Goal: Task Accomplishment & Management: Use online tool/utility

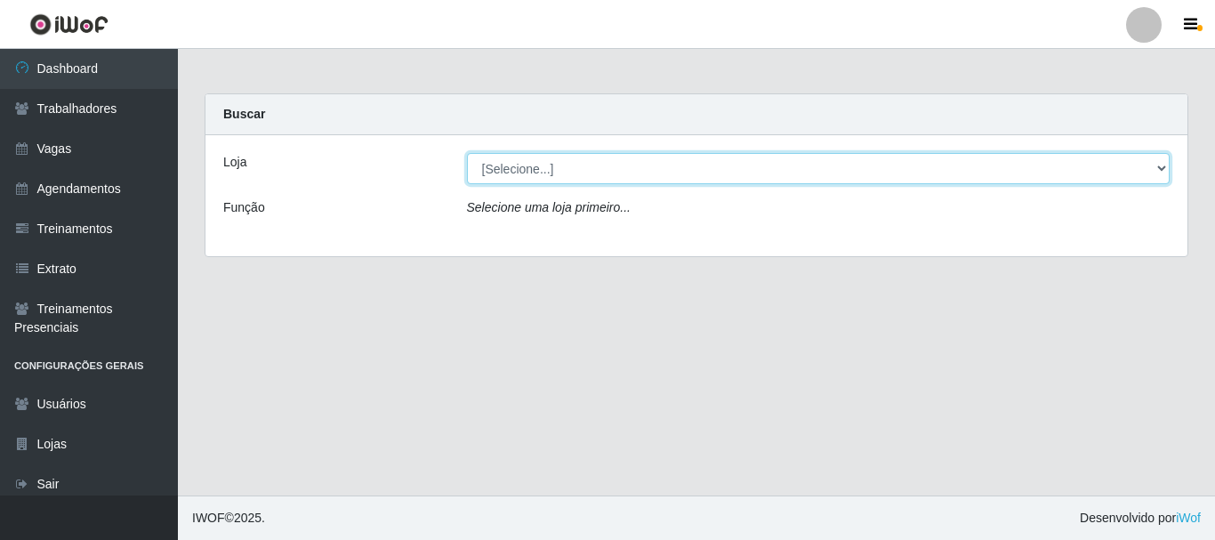
click at [609, 158] on select "[Selecione...] [GEOGRAPHIC_DATA]" at bounding box center [819, 168] width 704 height 31
select select "279"
click at [467, 153] on select "[Selecione...] [GEOGRAPHIC_DATA]" at bounding box center [819, 168] width 704 height 31
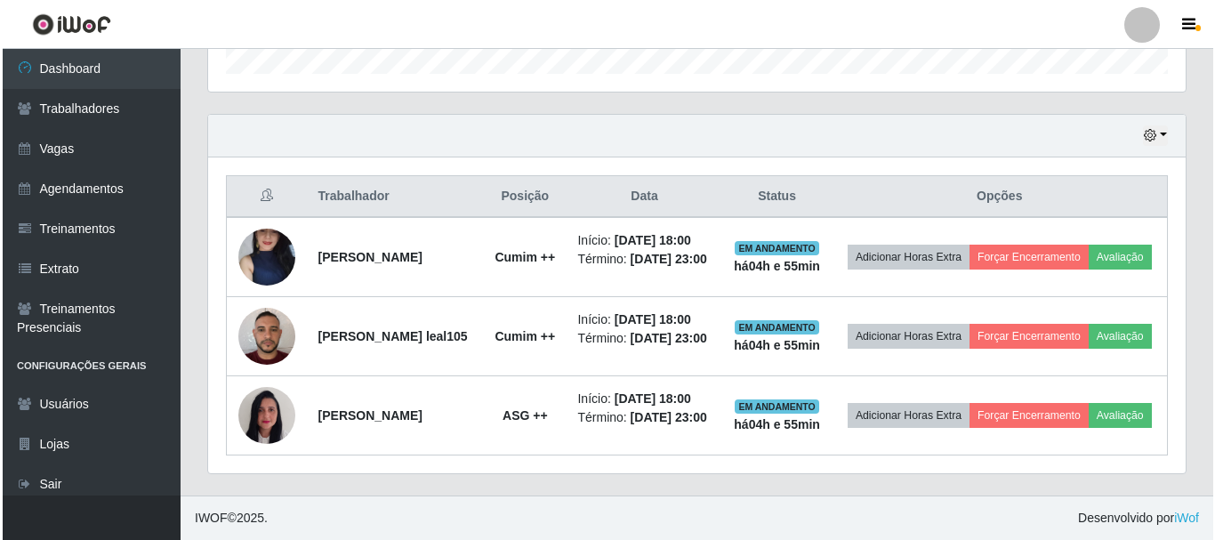
scroll to position [602, 0]
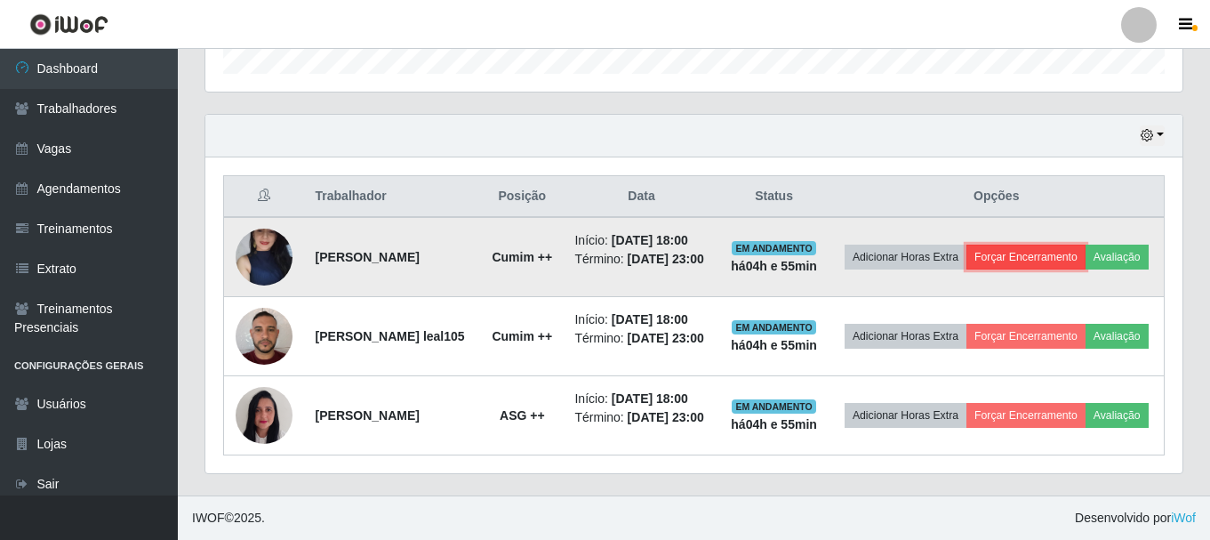
click at [1060, 245] on button "Forçar Encerramento" at bounding box center [1026, 257] width 119 height 25
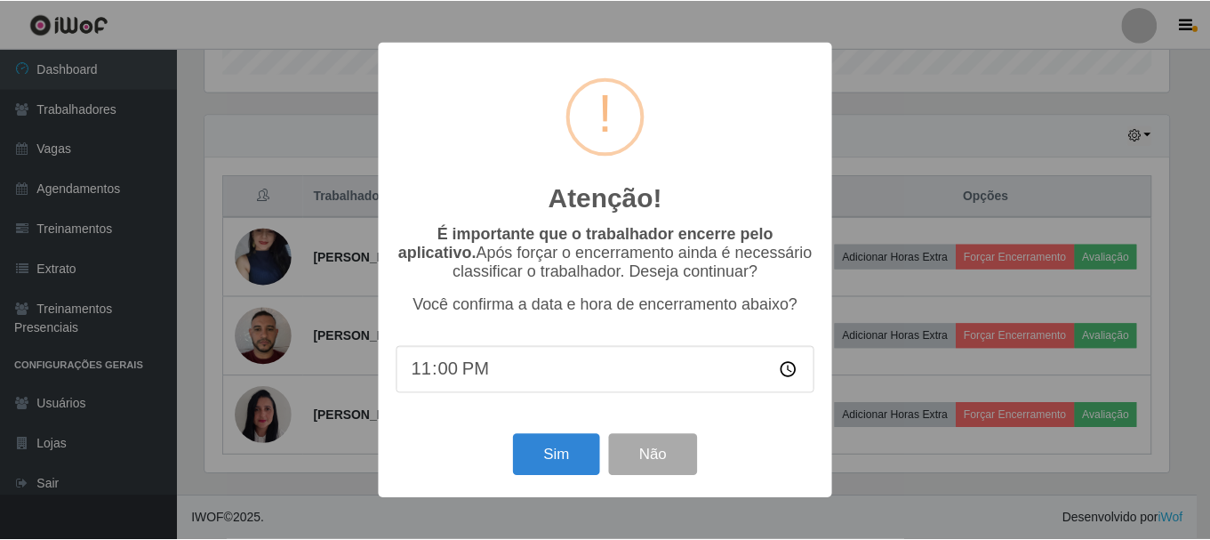
scroll to position [369, 969]
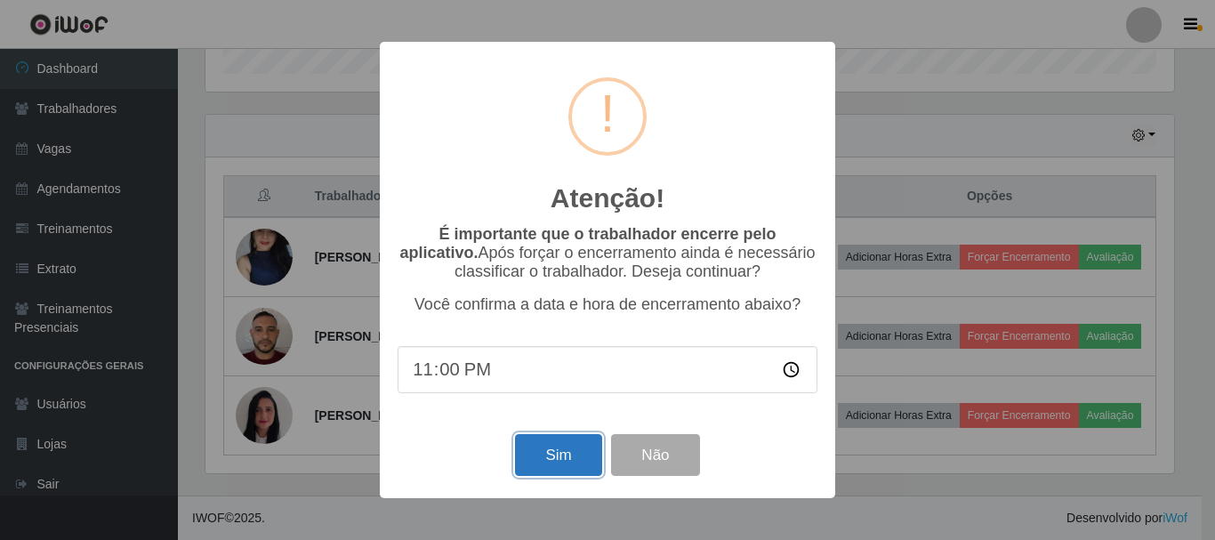
click at [557, 465] on button "Sim" at bounding box center [558, 455] width 86 height 42
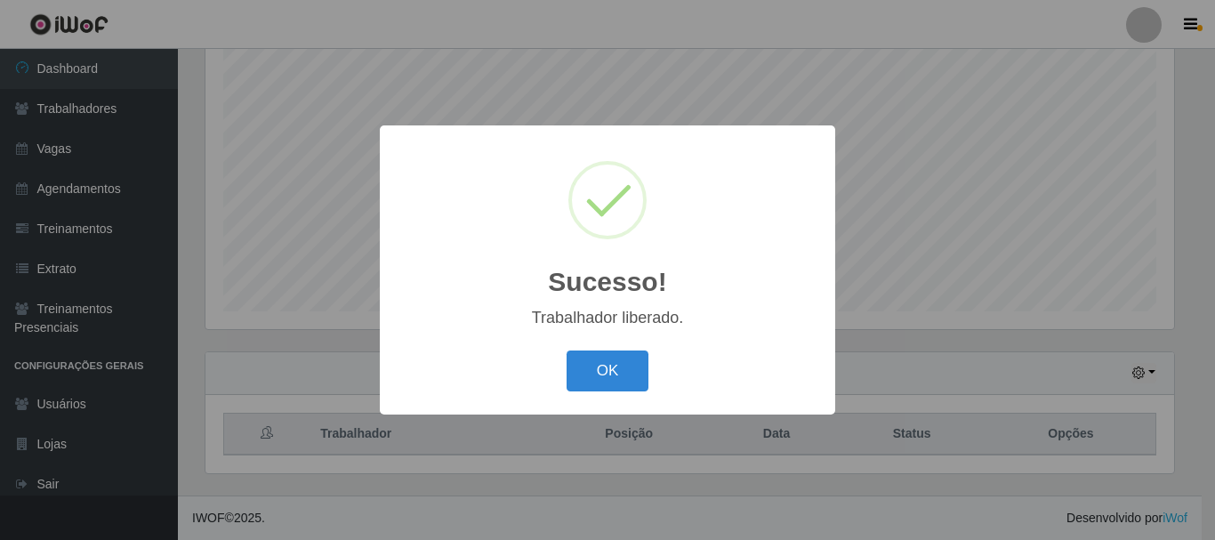
drag, startPoint x: 599, startPoint y: 365, endPoint x: 808, endPoint y: 354, distance: 209.3
click at [613, 367] on button "OK" at bounding box center [608, 371] width 83 height 42
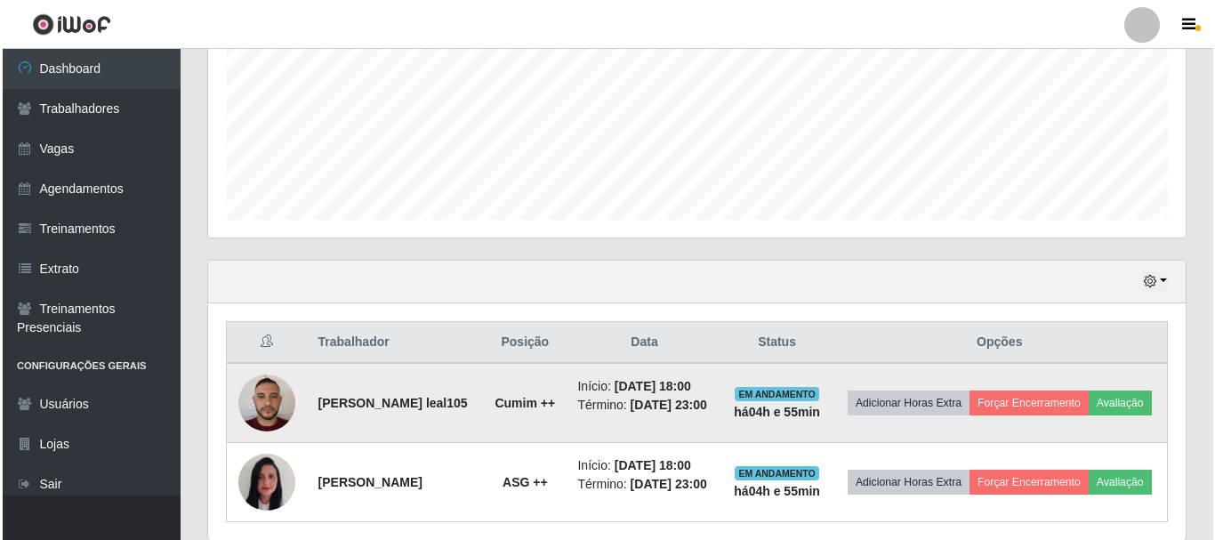
scroll to position [503, 0]
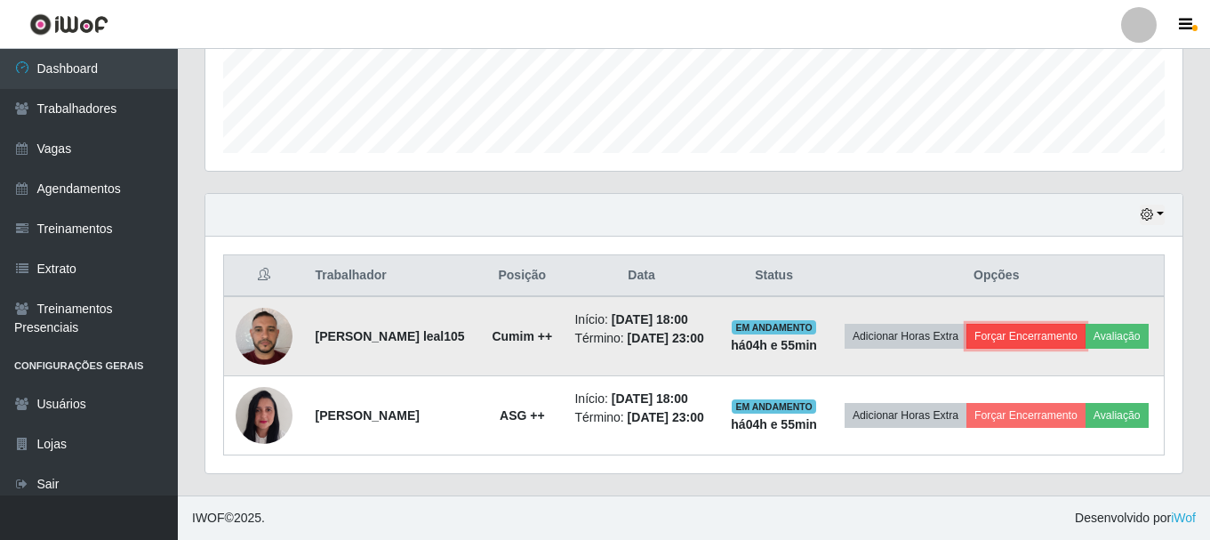
click at [1086, 324] on button "Forçar Encerramento" at bounding box center [1026, 336] width 119 height 25
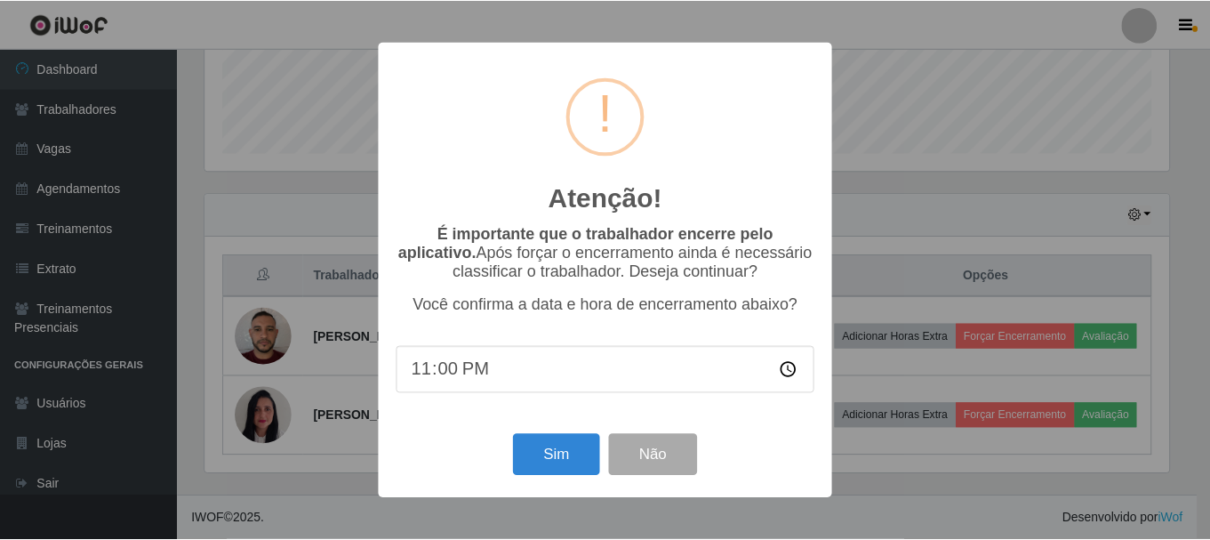
scroll to position [369, 969]
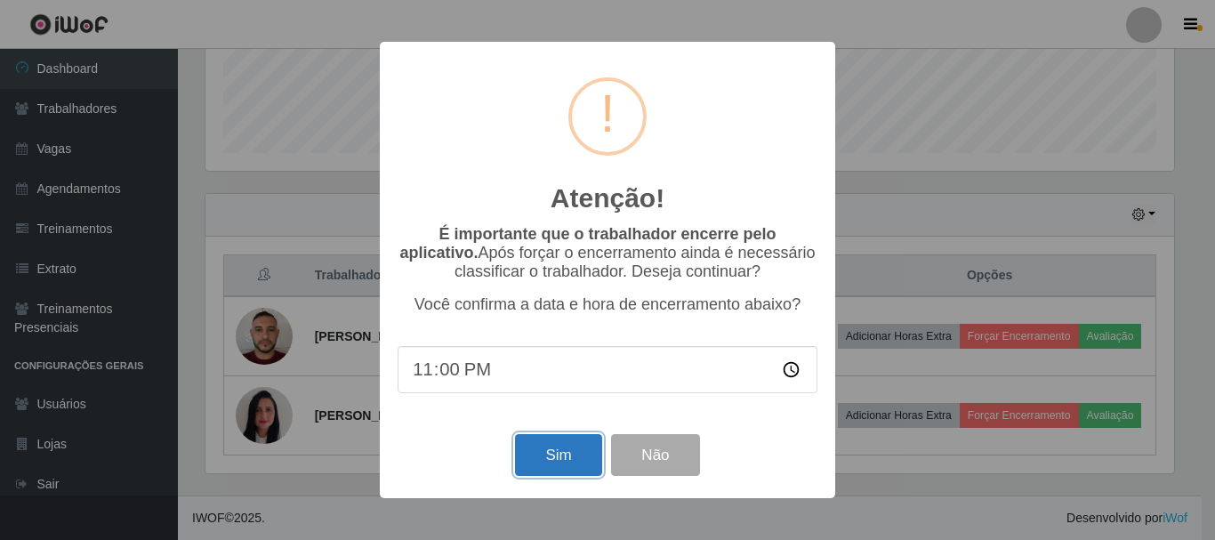
click at [556, 457] on button "Sim" at bounding box center [558, 455] width 86 height 42
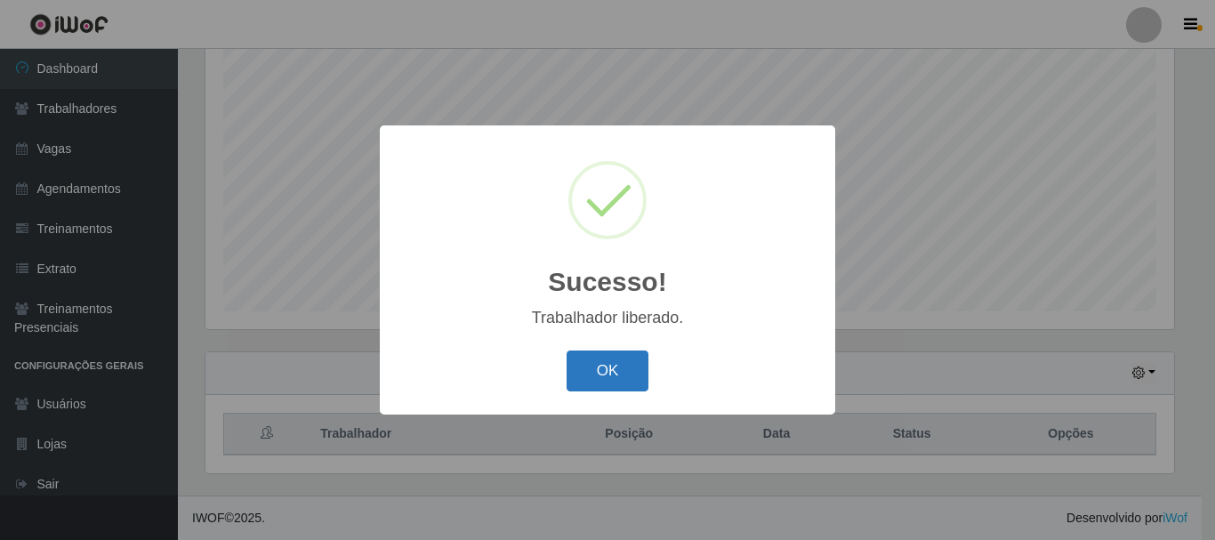
click at [613, 359] on button "OK" at bounding box center [608, 371] width 83 height 42
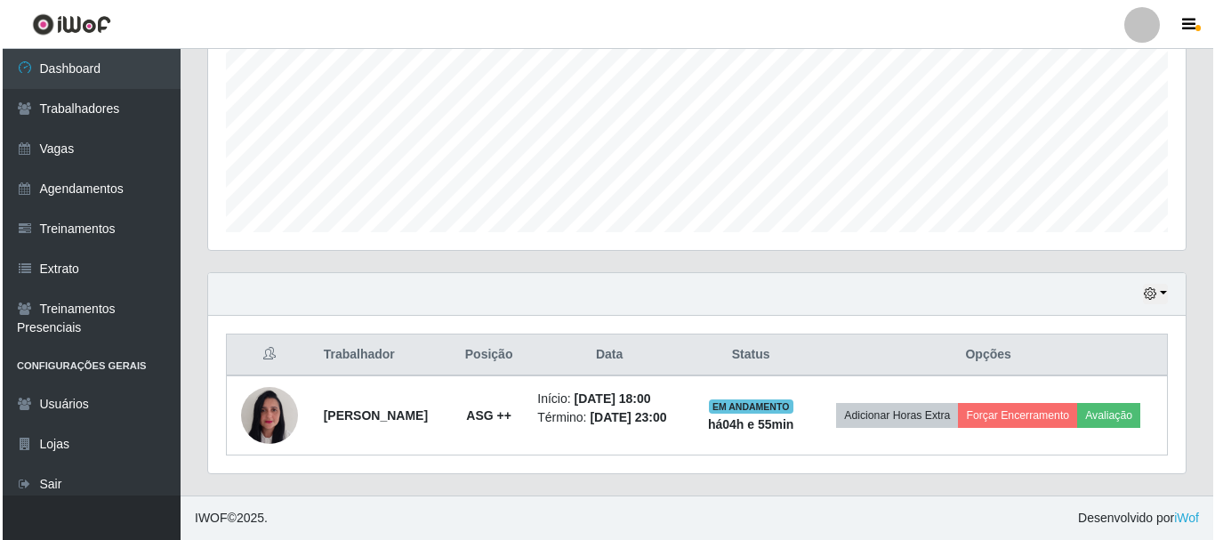
scroll to position [417, 0]
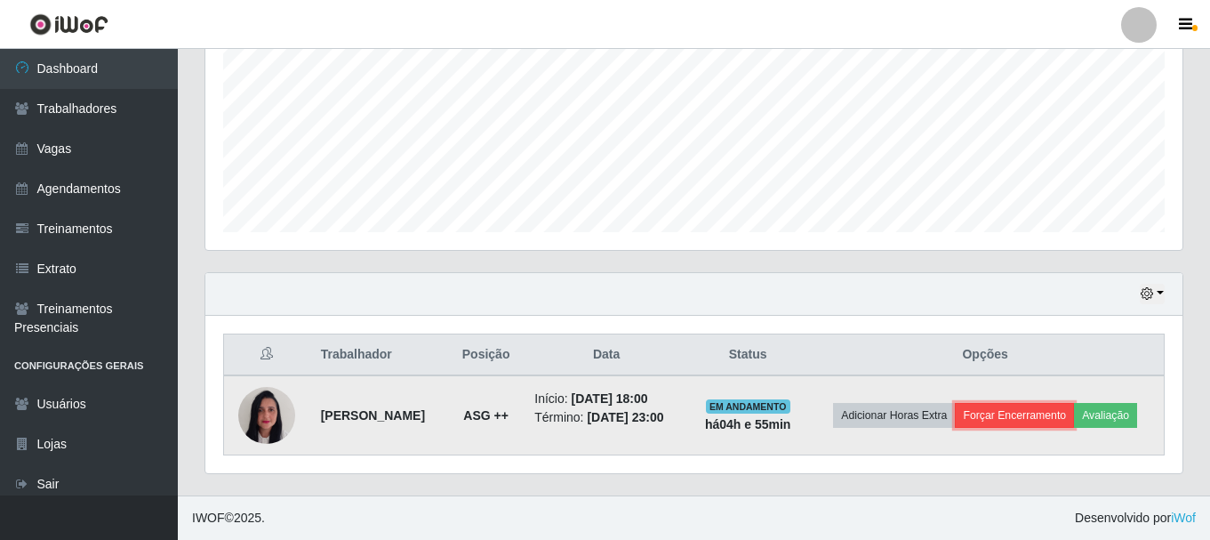
click at [1054, 403] on button "Forçar Encerramento" at bounding box center [1014, 415] width 119 height 25
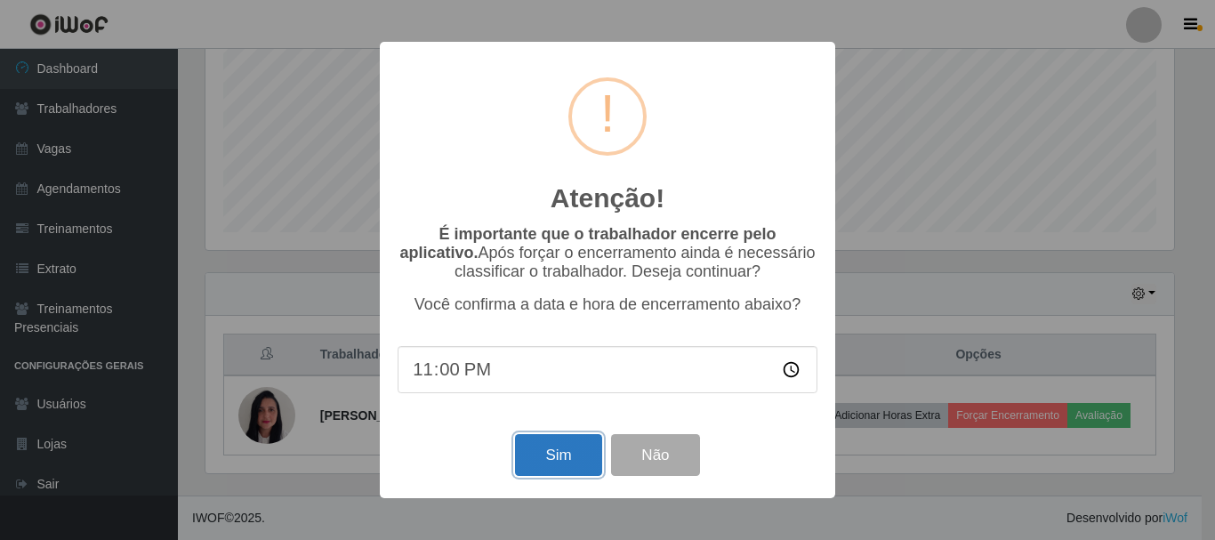
click at [535, 453] on button "Sim" at bounding box center [558, 455] width 86 height 42
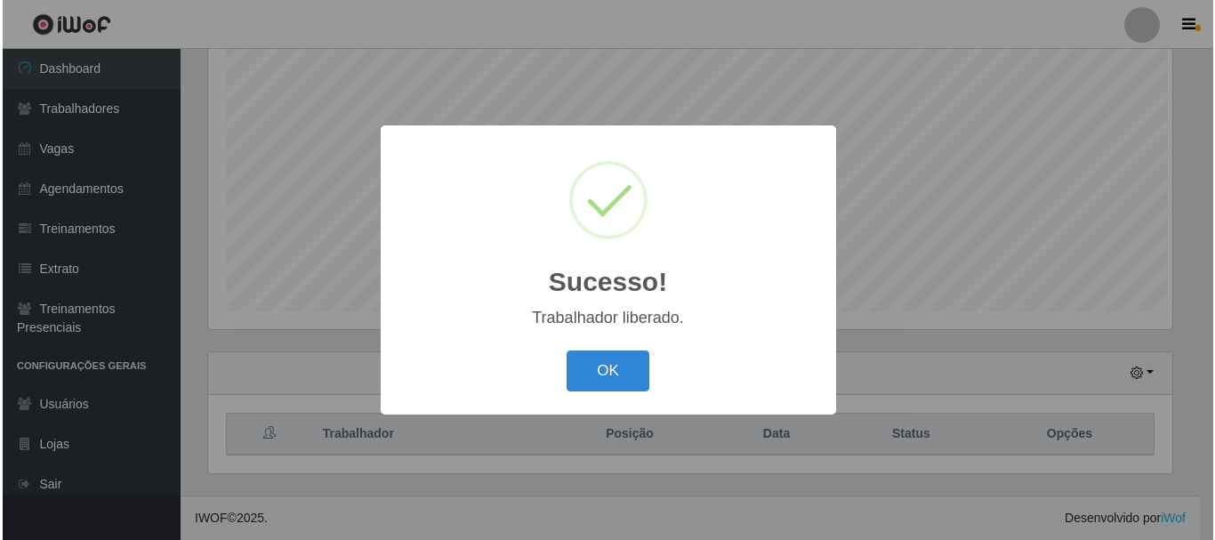
scroll to position [0, 0]
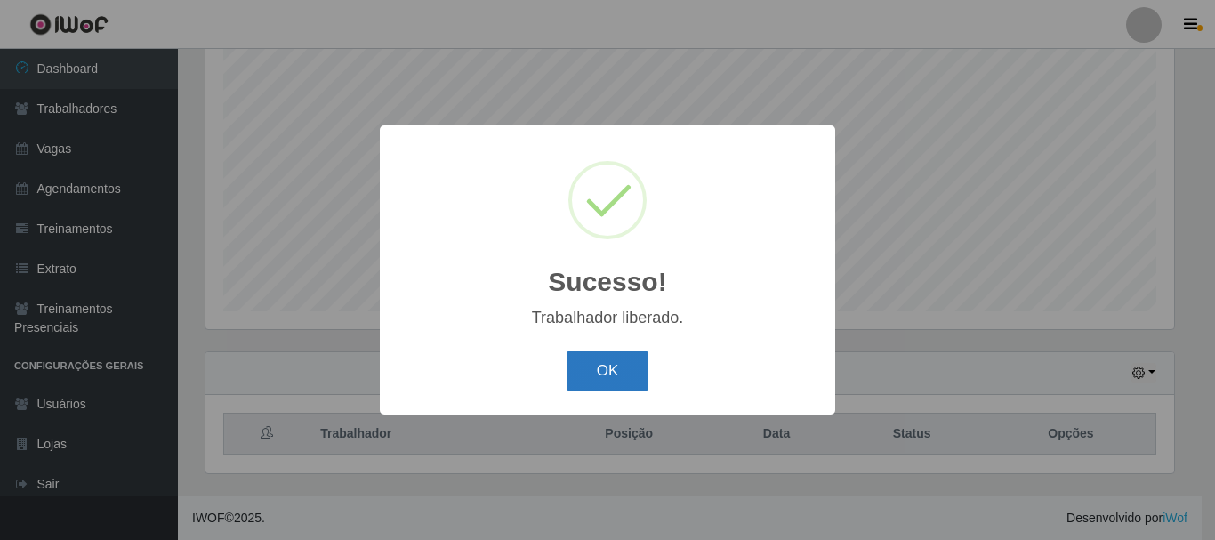
click at [609, 386] on button "OK" at bounding box center [608, 371] width 83 height 42
